Goal: Find specific page/section: Find specific page/section

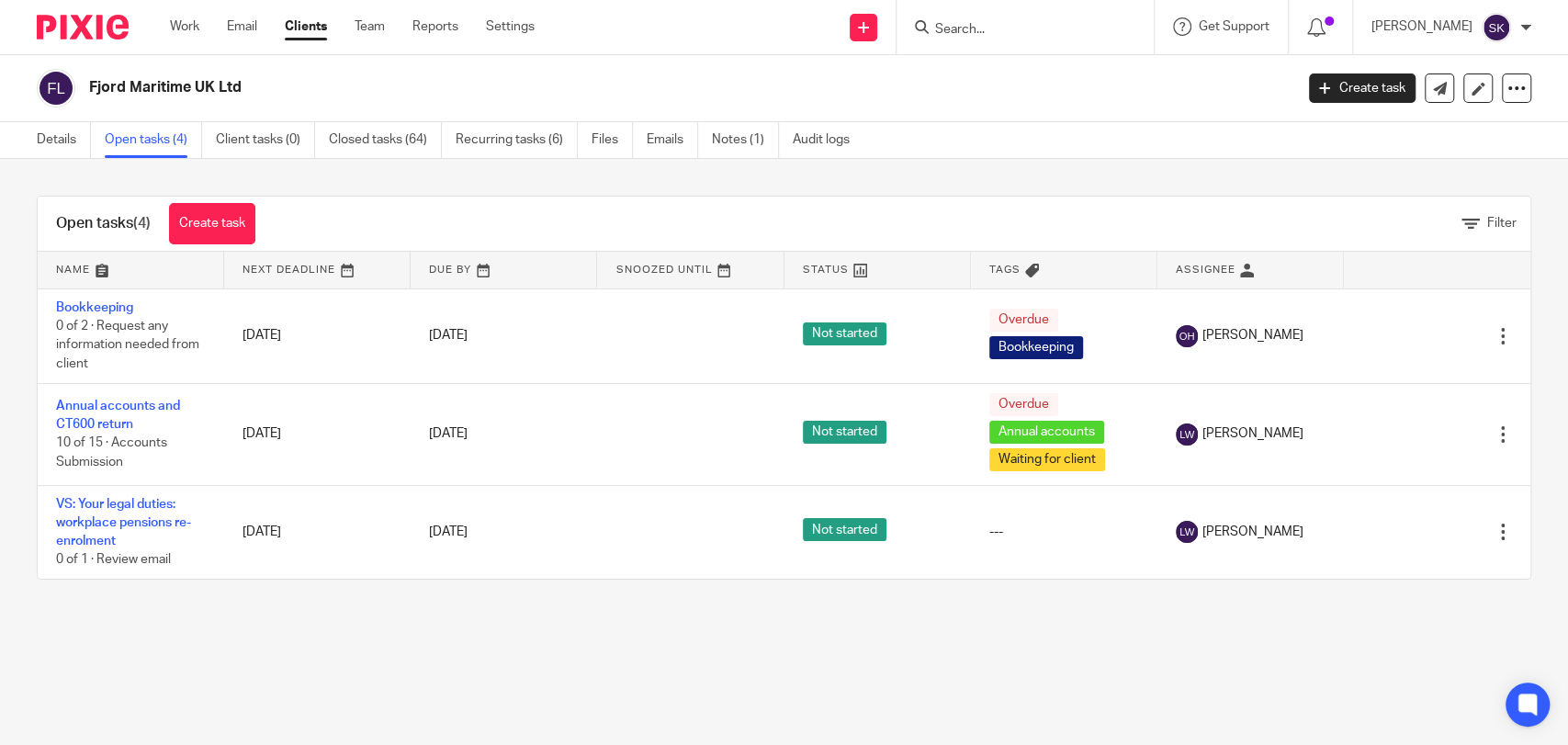
drag, startPoint x: 418, startPoint y: 717, endPoint x: 469, endPoint y: 728, distance: 52.2
click at [418, 717] on main "Fjord Maritime UK Ltd Create task Update from Companies House Export data Merge…" at bounding box center [784, 372] width 1568 height 745
click at [966, 26] on div at bounding box center [1022, 27] width 214 height 23
click at [976, 24] on input "Search" at bounding box center [1016, 30] width 166 height 17
type input "f"
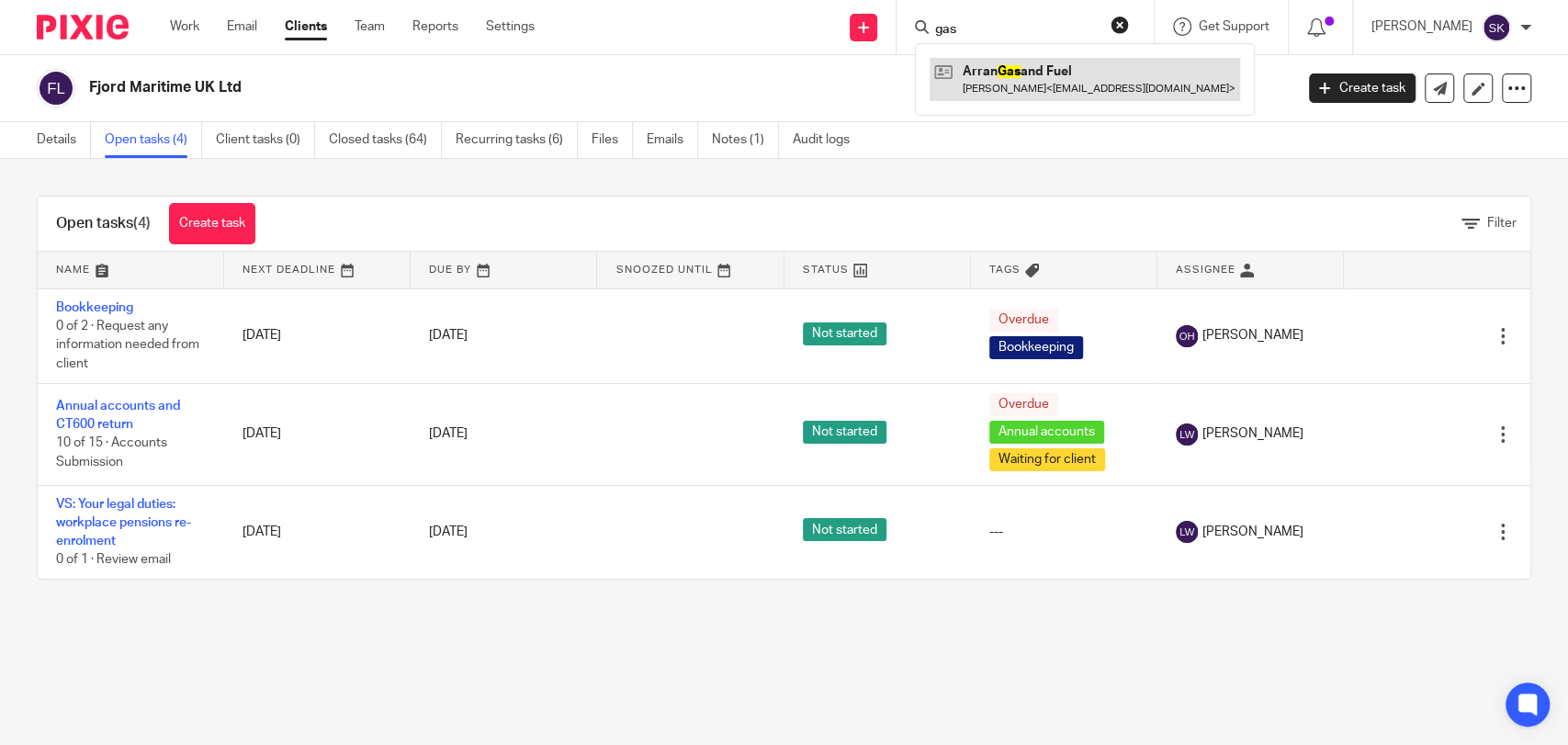
type input "gas"
click at [1072, 68] on link at bounding box center [1084, 78] width 311 height 43
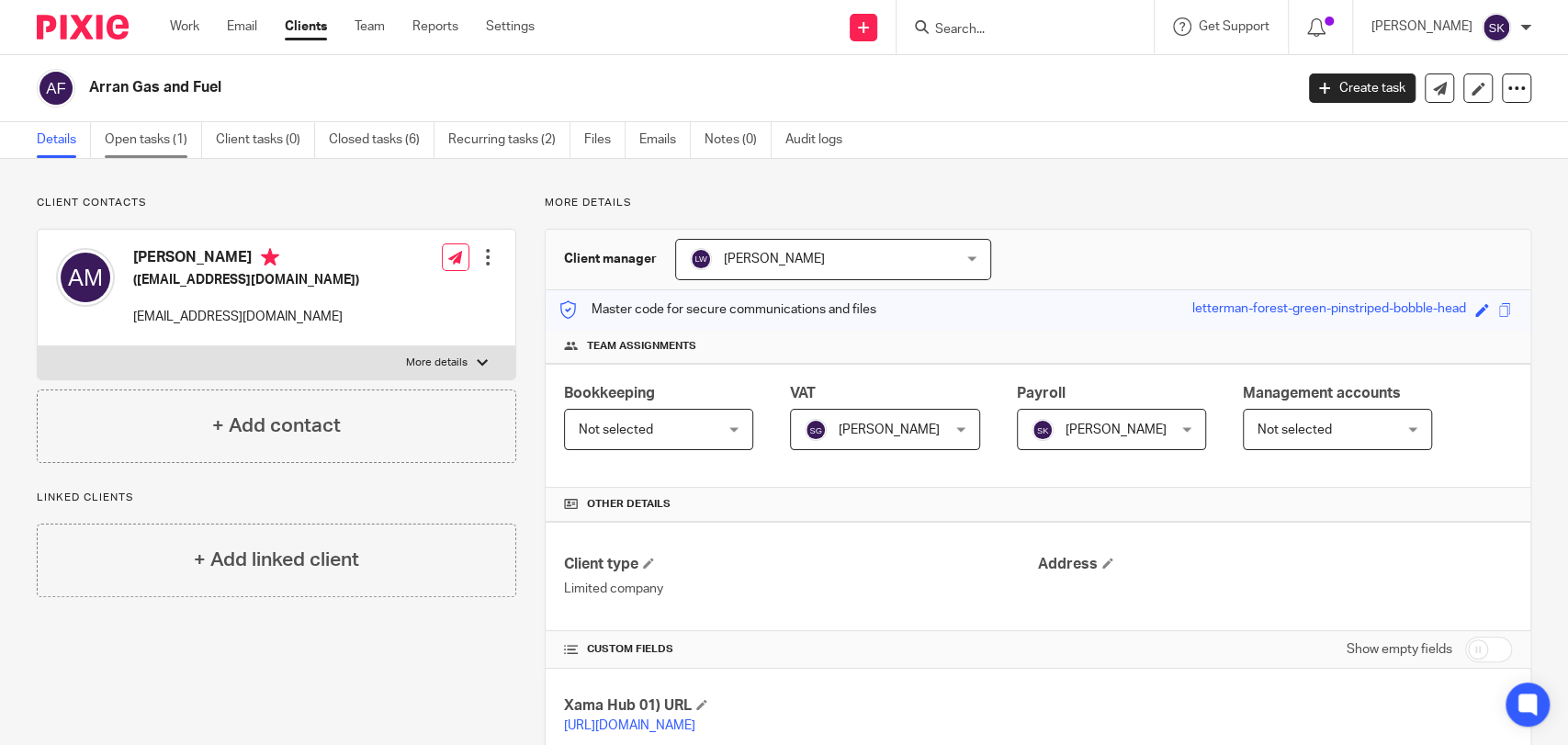
click at [186, 143] on link "Open tasks (1)" at bounding box center [153, 140] width 97 height 36
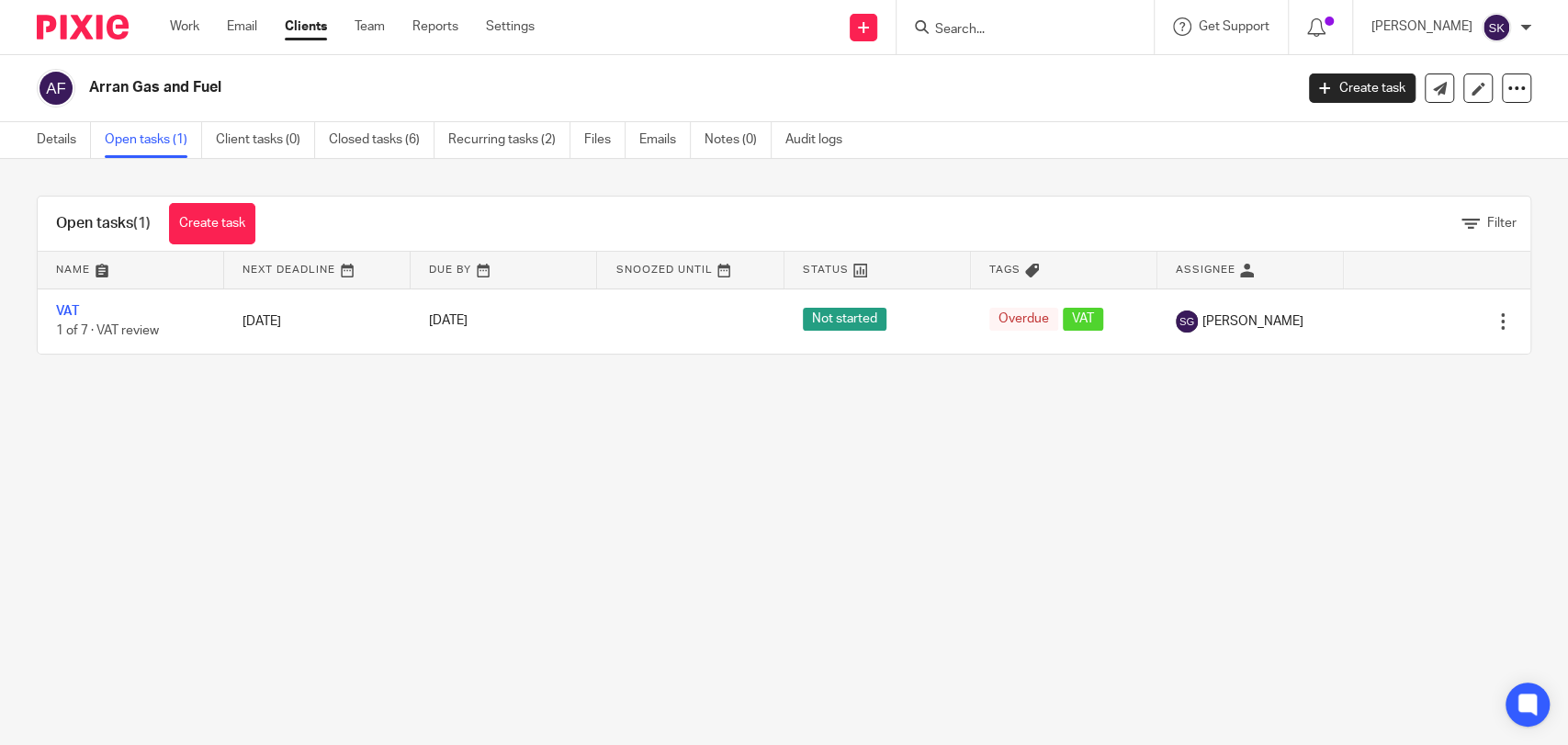
click at [1037, 43] on div at bounding box center [1025, 27] width 257 height 55
click at [986, 13] on div at bounding box center [1025, 27] width 257 height 55
click at [985, 28] on input "Search" at bounding box center [1016, 30] width 166 height 17
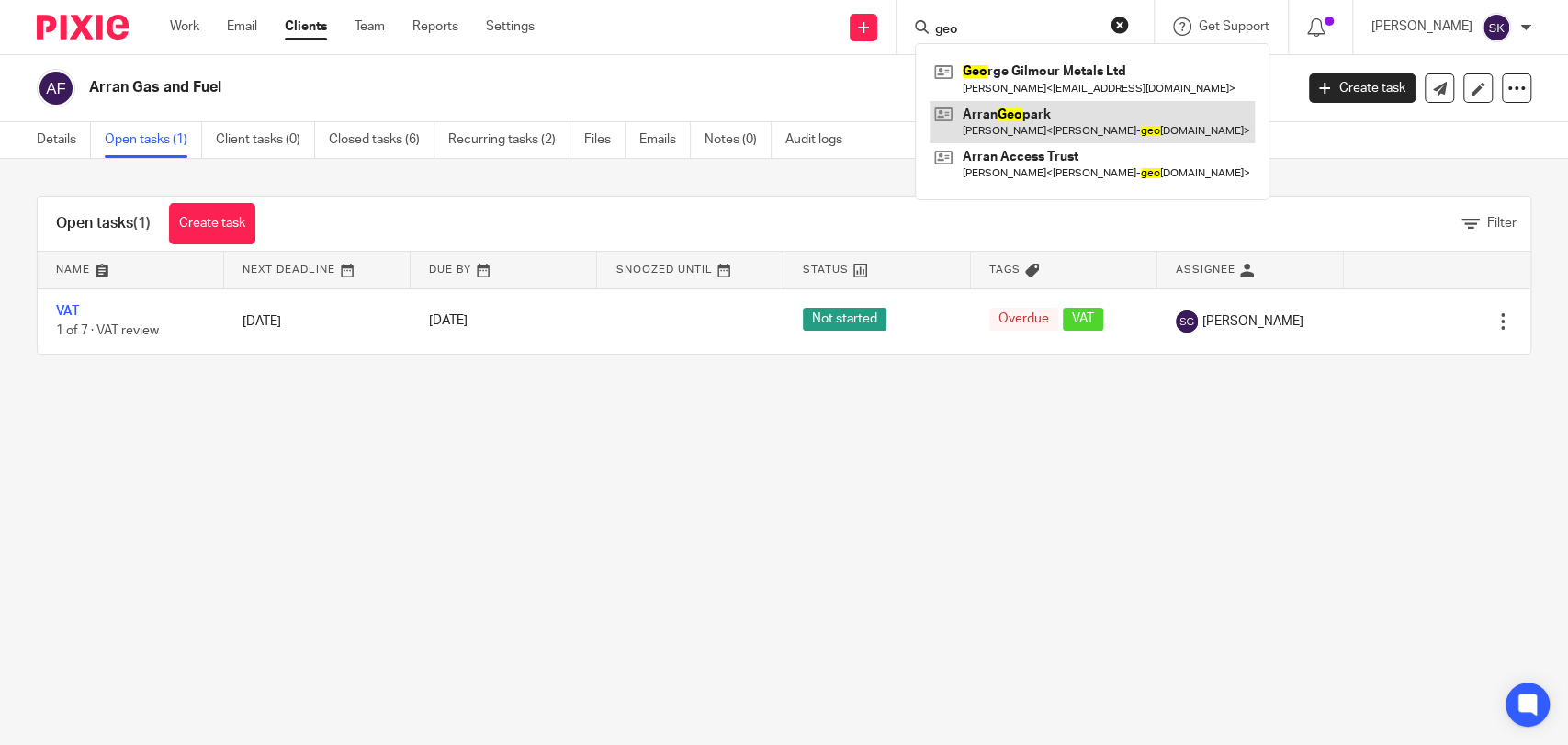
type input "geo"
click at [1026, 115] on link at bounding box center [1091, 122] width 325 height 43
